Goal: Submit feedback/report problem

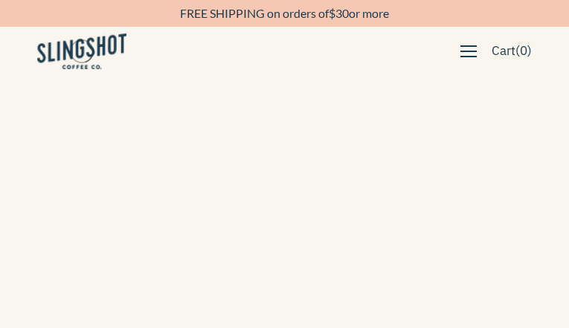
type input "iaPFztiyCSsvoo"
type input "PLxhgRwqnyVZzJ"
type input "axihobu861@gmail.com"
type input "qKBocbDSqrucg"
type input "[EMAIL_ADDRESS][DOMAIN_NAME]"
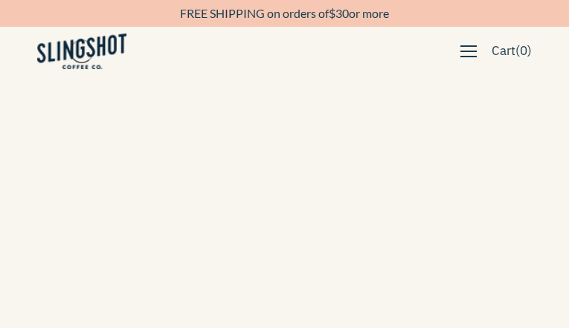
type input "3683317323"
